Goal: Obtain resource: Download file/media

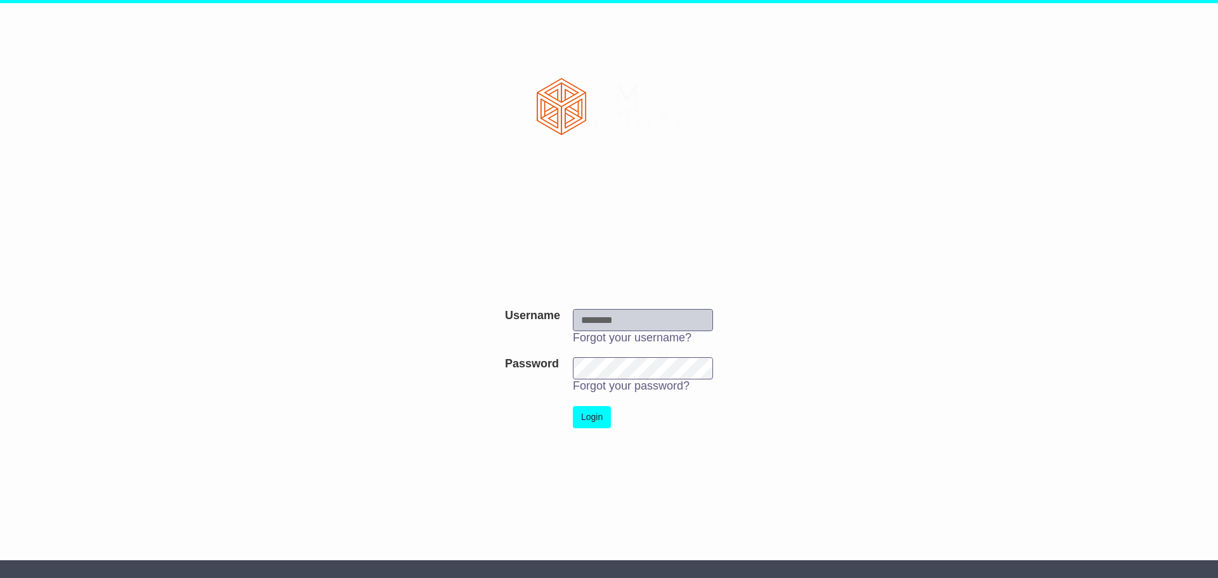
type input "**********"
click at [588, 418] on button "Login" at bounding box center [592, 417] width 38 height 22
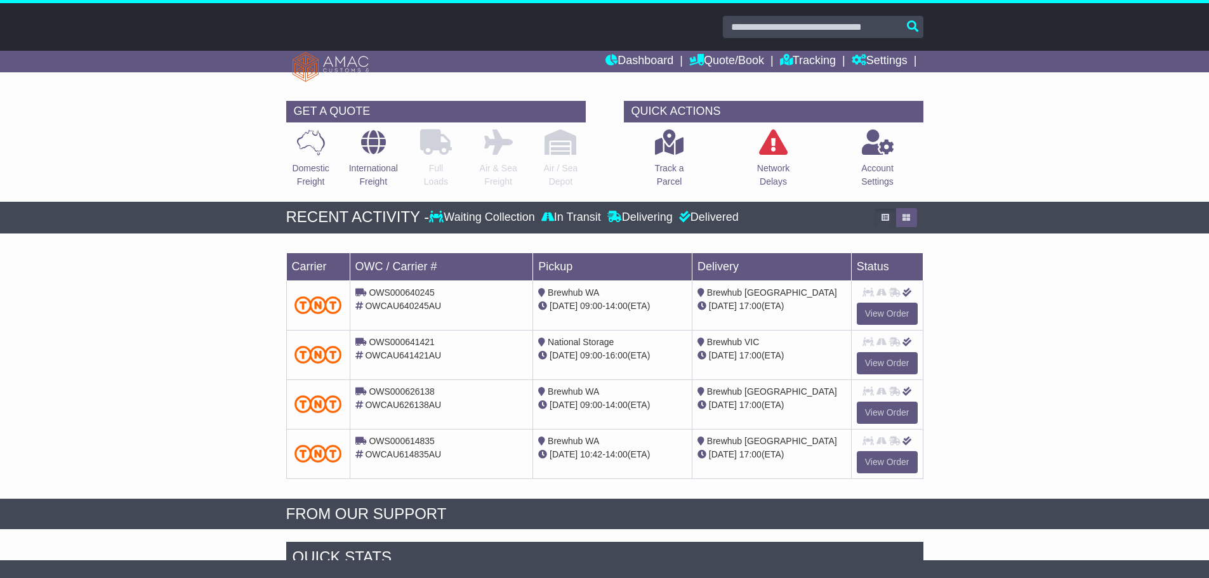
click at [912, 23] on input "text" at bounding box center [823, 27] width 200 height 22
click at [891, 24] on input "text" at bounding box center [823, 27] width 200 height 22
click at [914, 26] on input "text" at bounding box center [823, 27] width 200 height 22
click at [809, 35] on input "text" at bounding box center [823, 27] width 200 height 22
click at [887, 358] on link "View Order" at bounding box center [886, 363] width 61 height 22
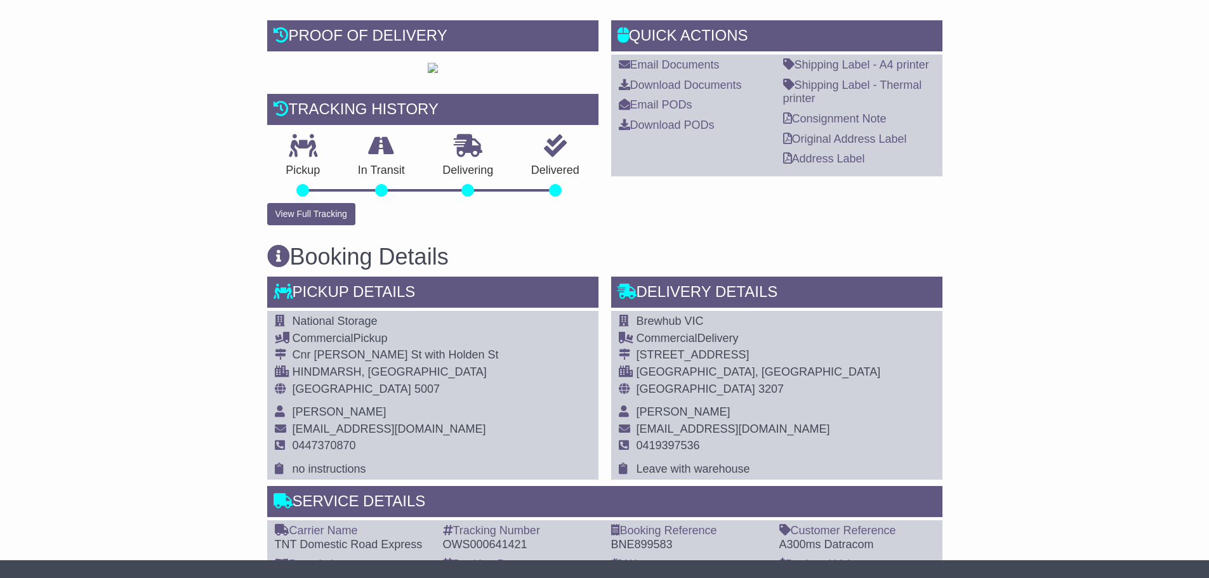
scroll to position [254, 0]
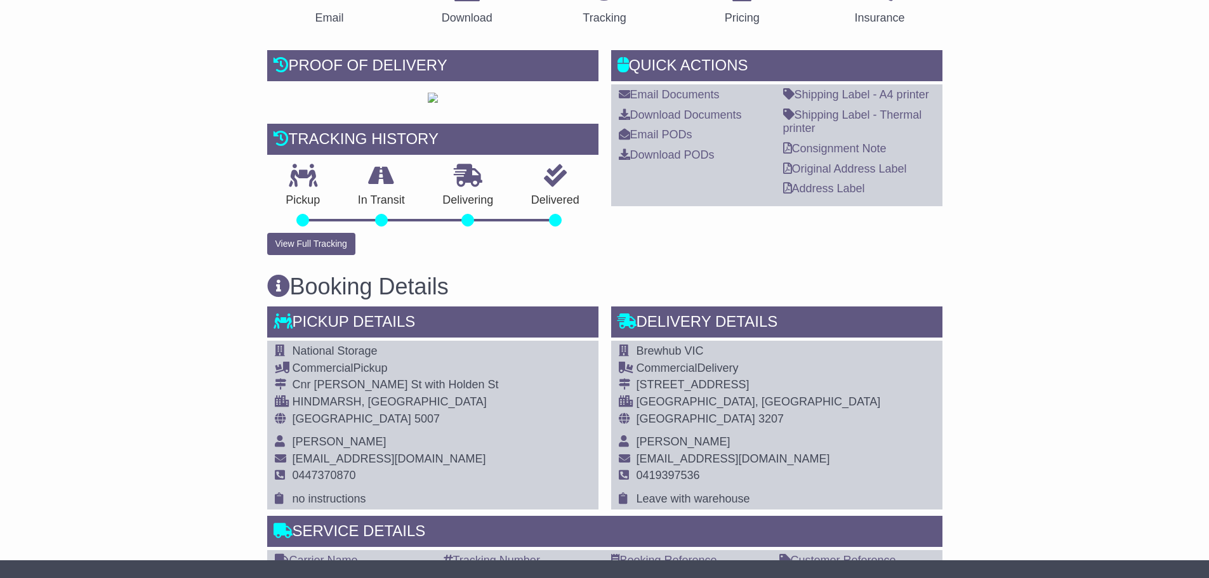
click at [702, 124] on div "Email Documents Download Documents Email PODs Download PODs" at bounding box center [694, 145] width 164 height 114
click at [702, 114] on link "Download Documents" at bounding box center [680, 114] width 123 height 13
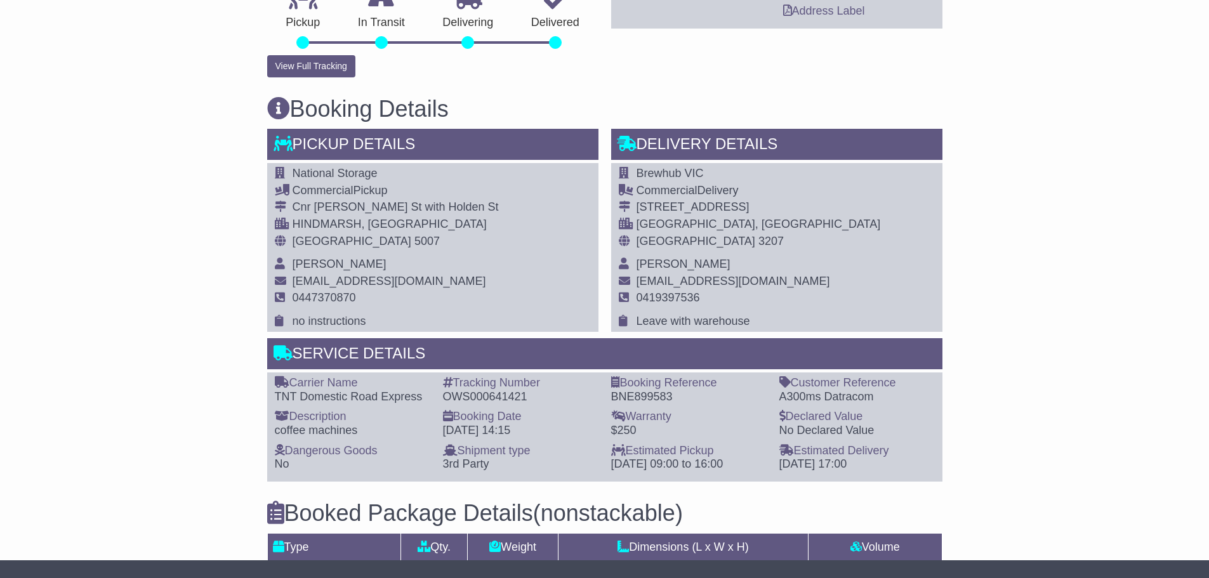
scroll to position [444, 0]
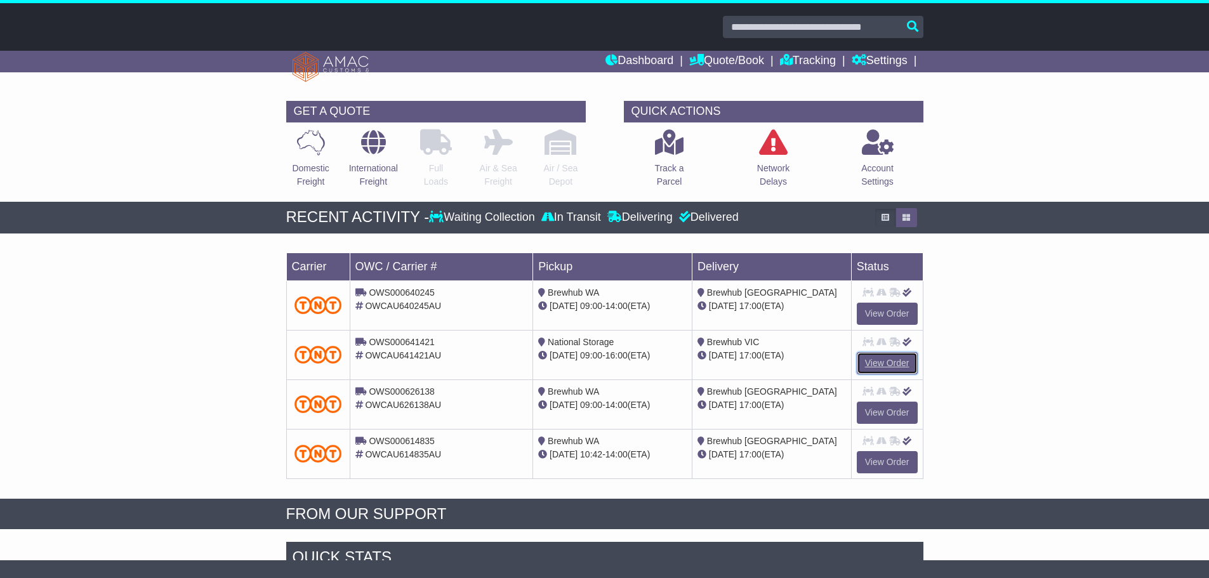
click at [880, 360] on link "View Order" at bounding box center [886, 363] width 61 height 22
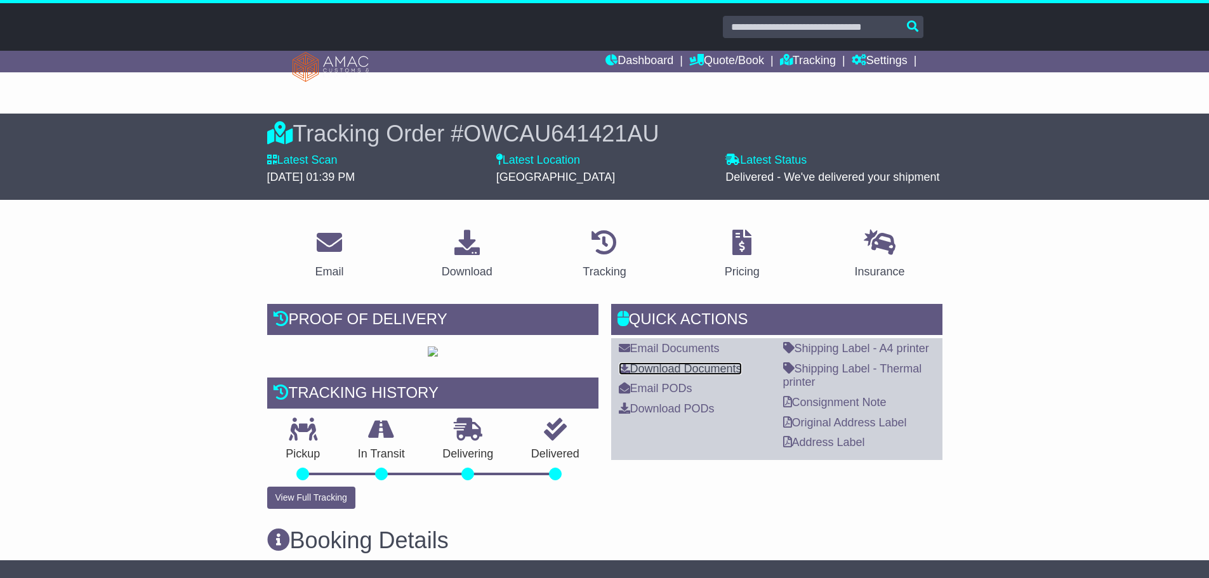
click at [672, 369] on link "Download Documents" at bounding box center [680, 368] width 123 height 13
click at [857, 400] on link "Consignment Note" at bounding box center [834, 402] width 103 height 13
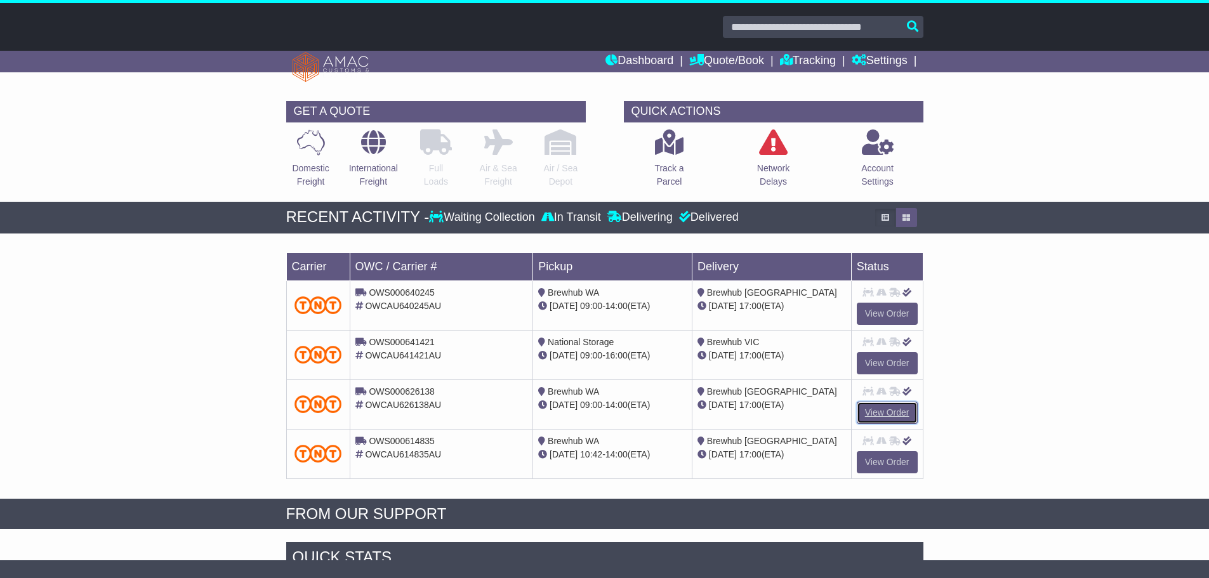
click at [870, 409] on link "View Order" at bounding box center [886, 413] width 61 height 22
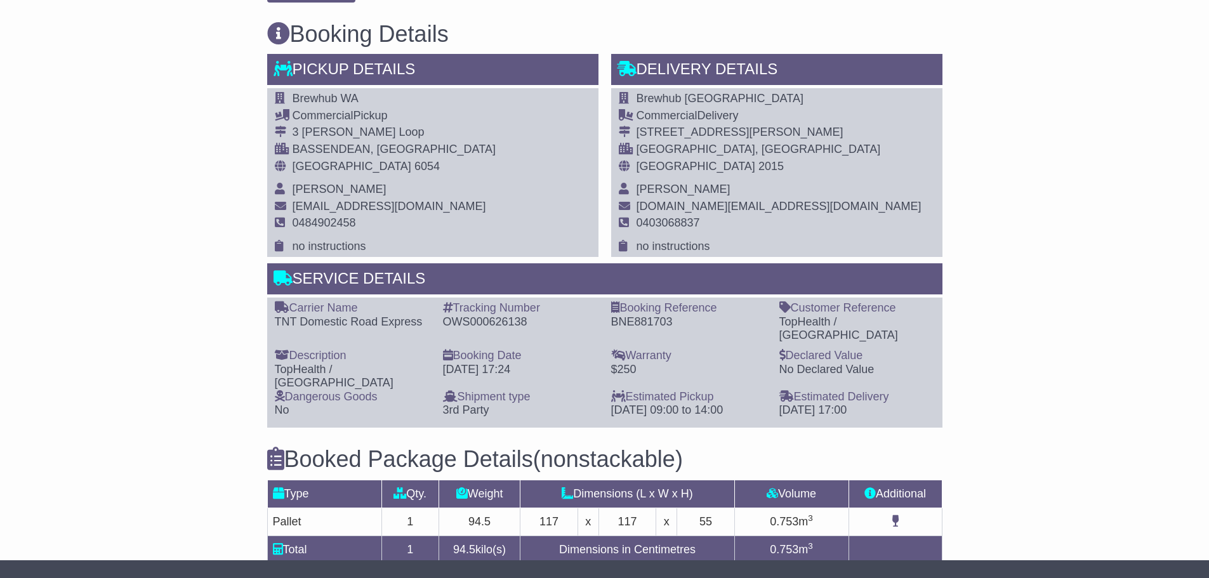
scroll to position [508, 0]
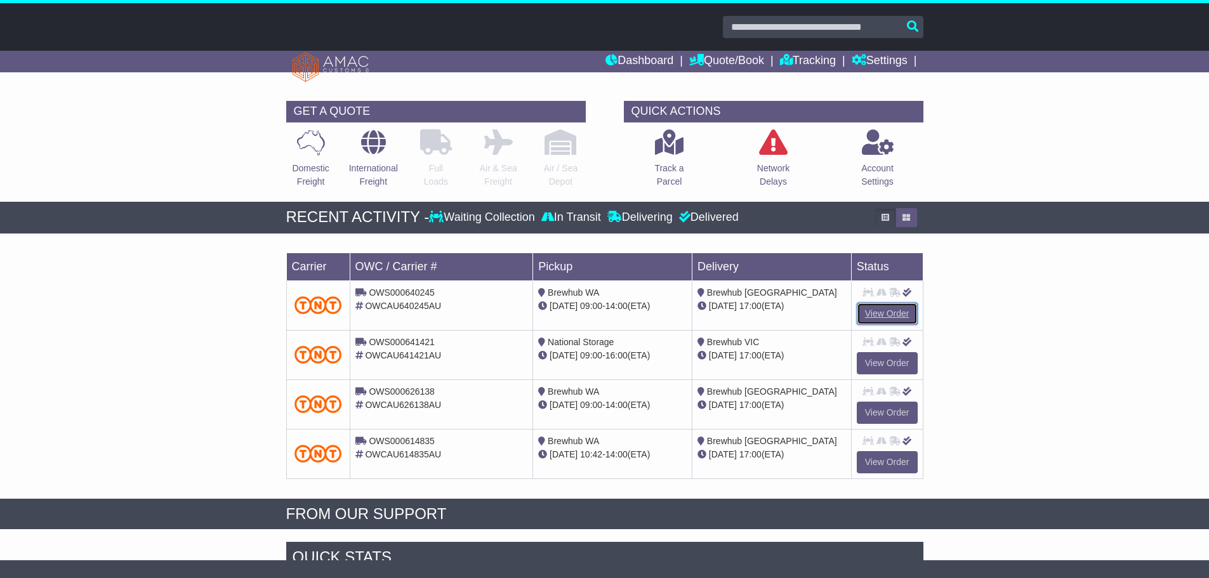
click at [891, 313] on link "View Order" at bounding box center [886, 314] width 61 height 22
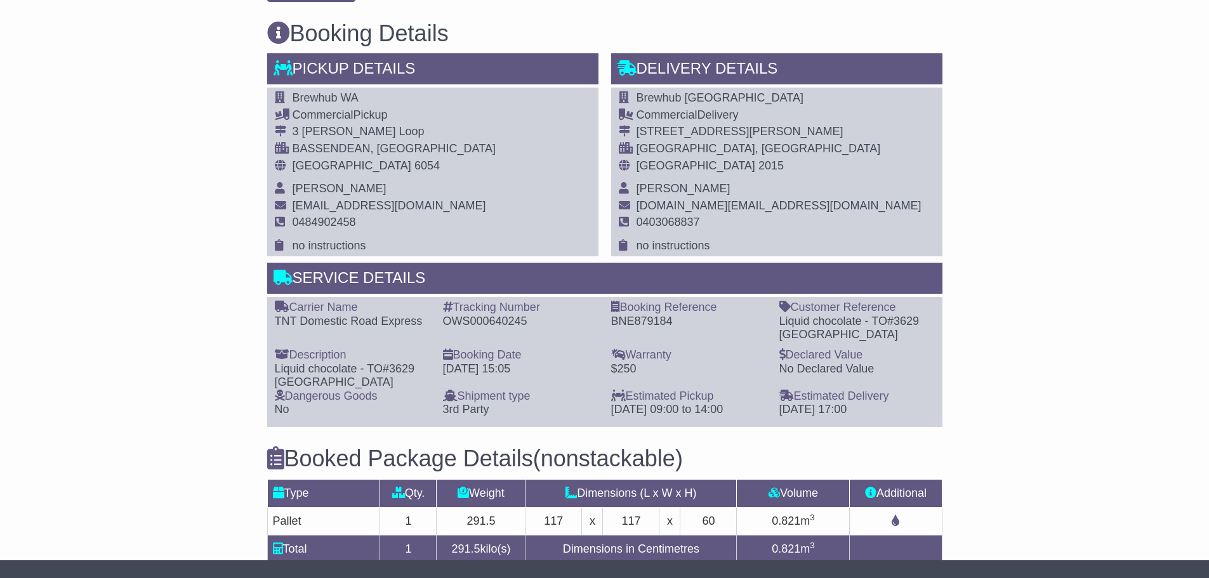
scroll to position [508, 0]
